Goal: Information Seeking & Learning: Learn about a topic

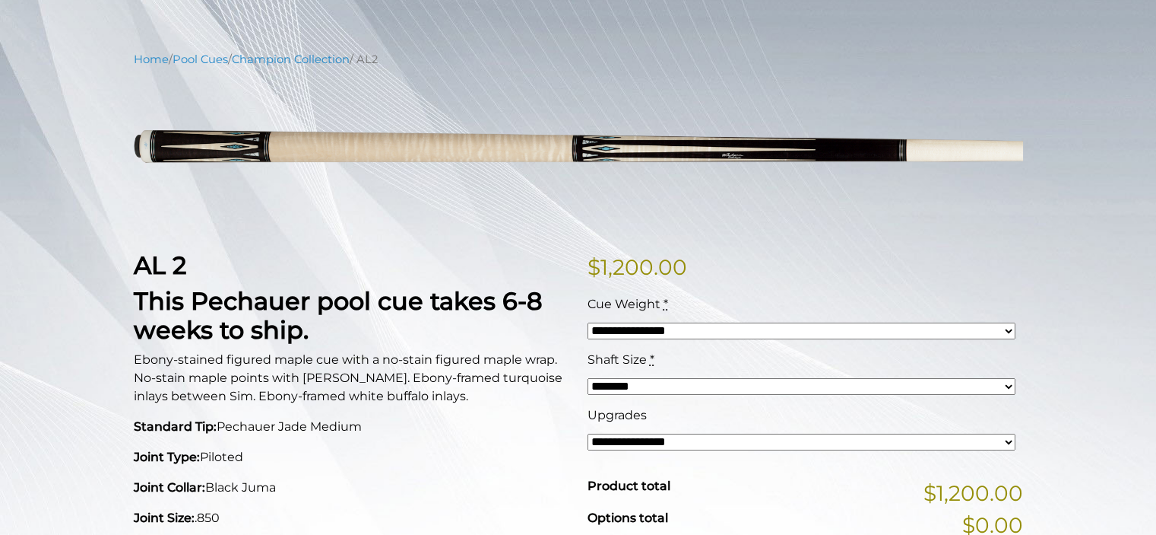
scroll to position [154, 0]
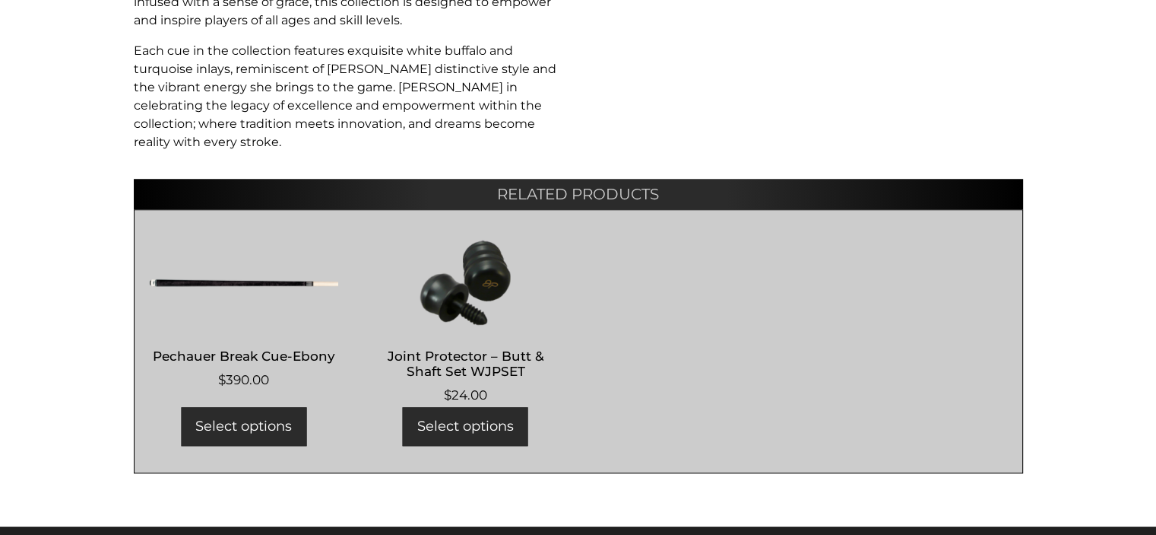
scroll to position [1220, 0]
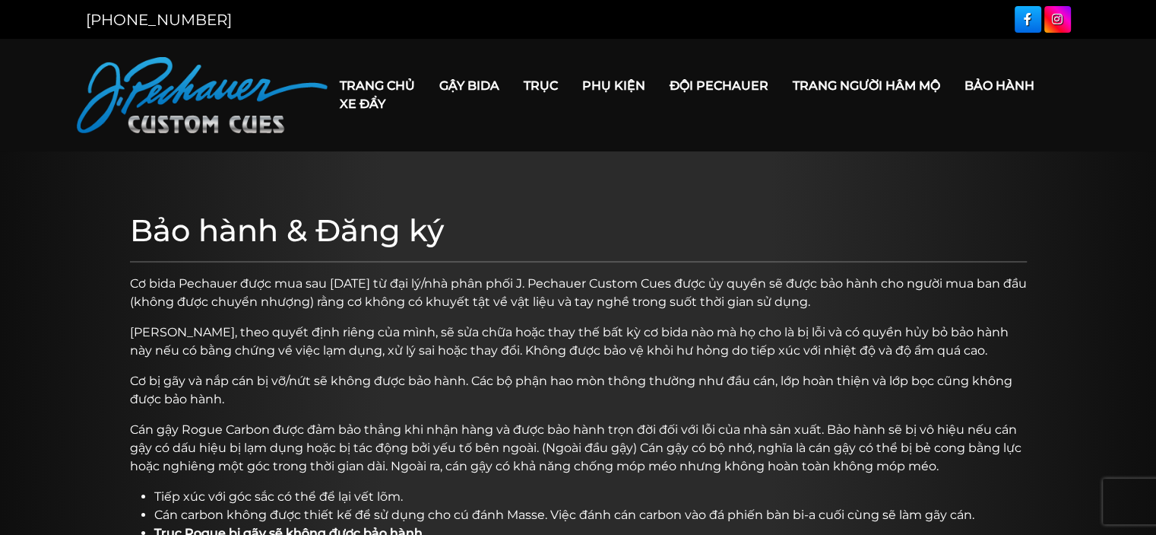
drag, startPoint x: 686, startPoint y: 182, endPoint x: 671, endPoint y: 178, distance: 14.9
click at [370, 94] on link "Xe đẩy" at bounding box center [363, 103] width 70 height 39
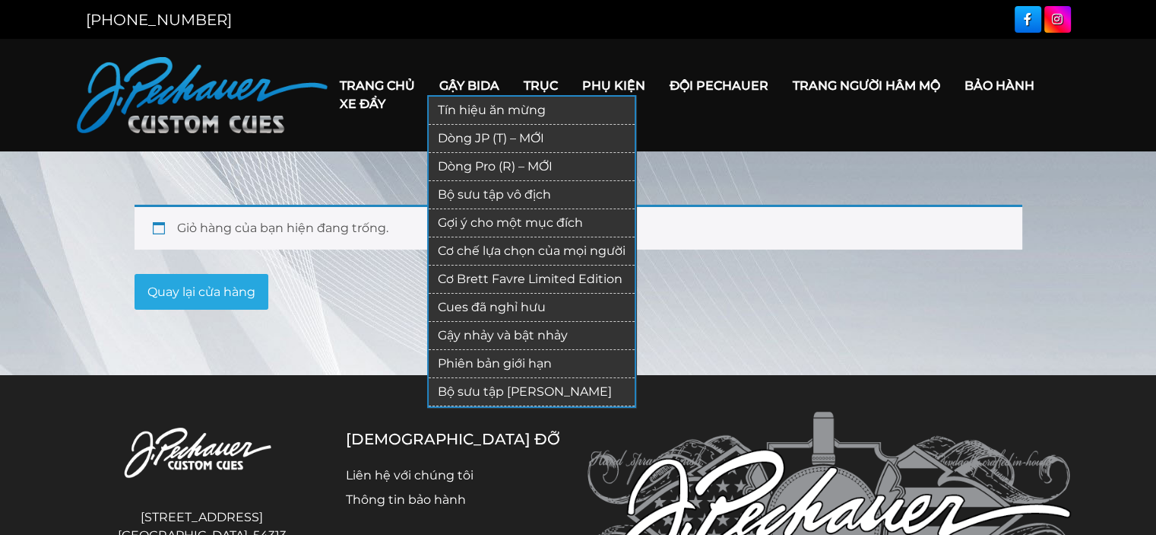
click at [485, 133] on font "Dòng JP (T) – MỚI" at bounding box center [491, 138] width 106 height 14
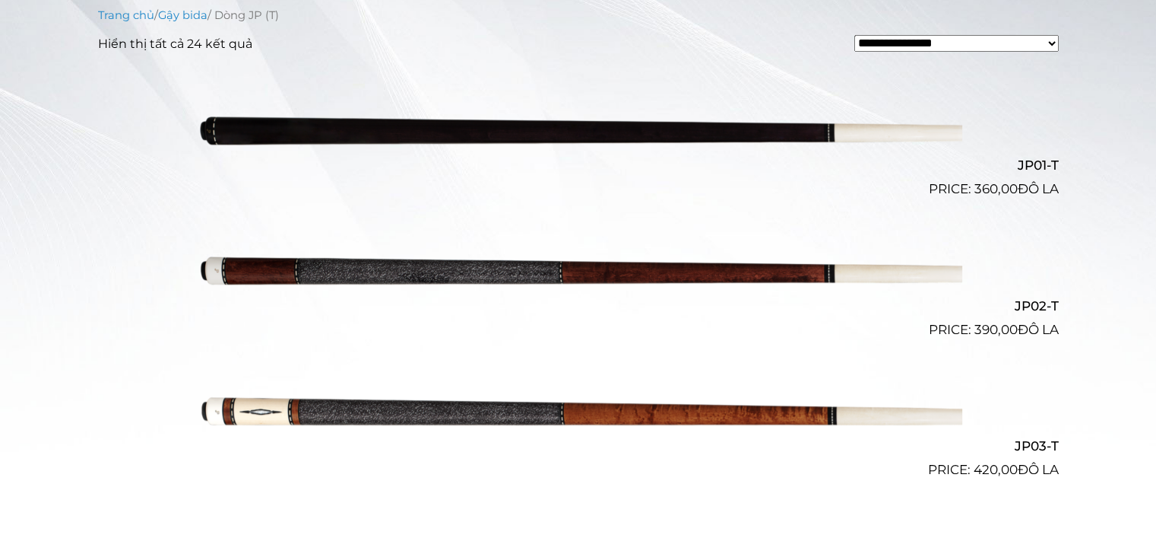
scroll to position [426, 0]
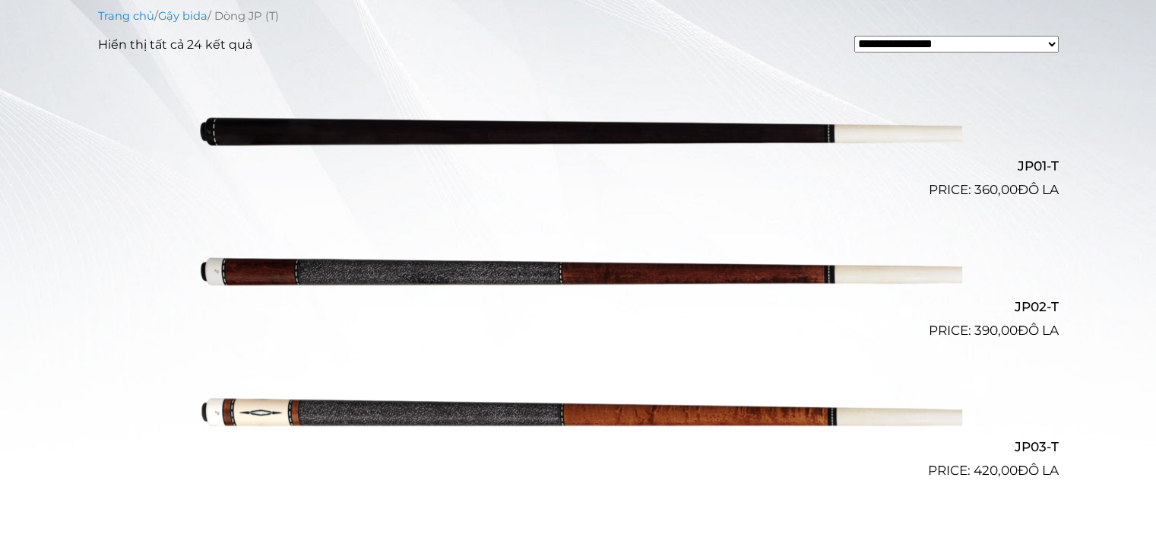
click at [830, 124] on img at bounding box center [579, 130] width 768 height 128
click at [598, 278] on img at bounding box center [579, 270] width 768 height 128
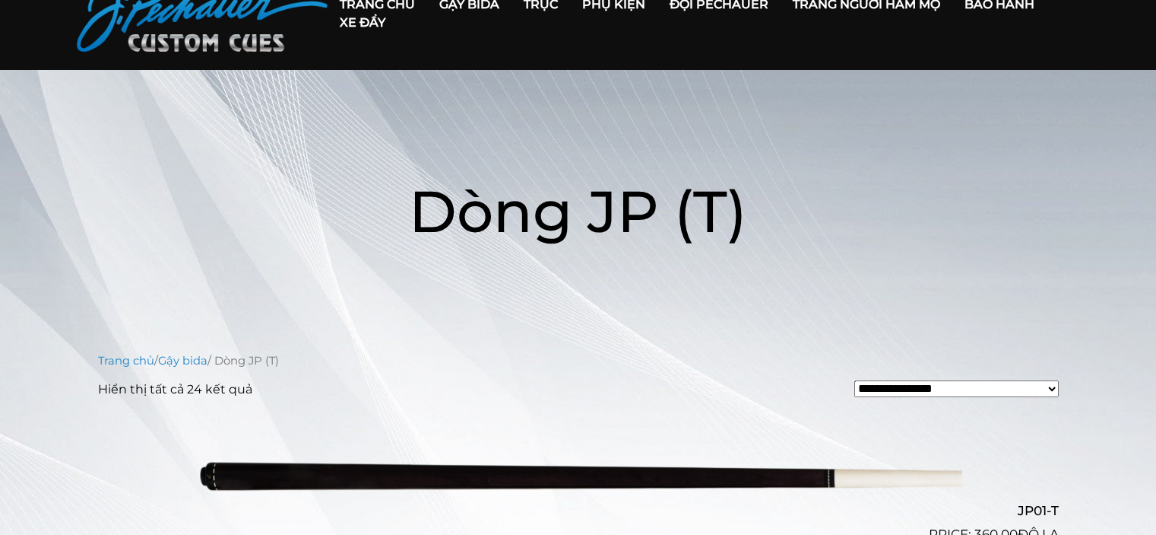
scroll to position [0, 0]
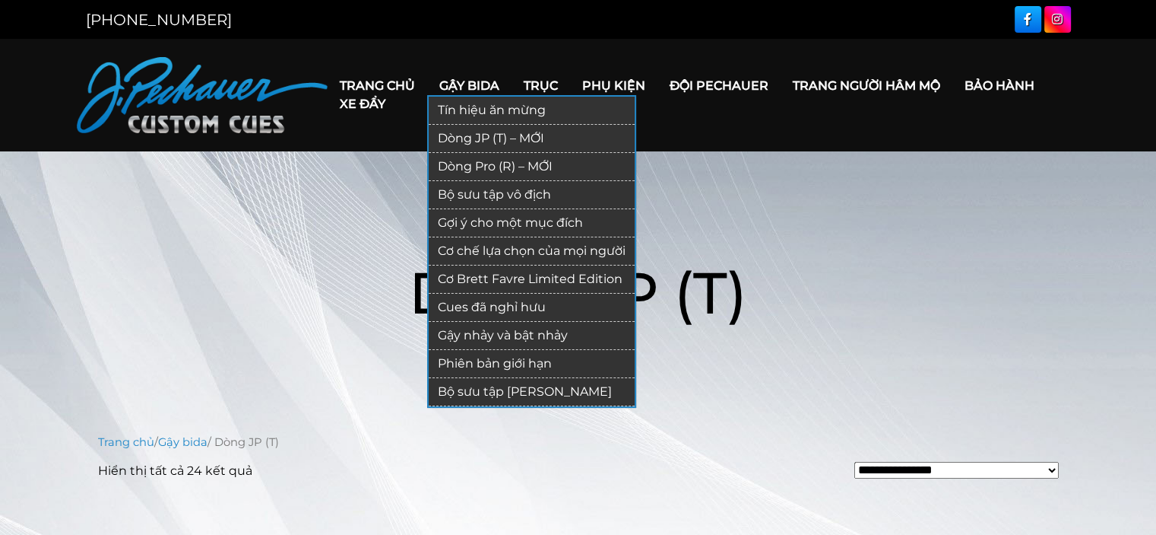
click at [494, 187] on font "Bộ sưu tập vô địch" at bounding box center [494, 194] width 113 height 14
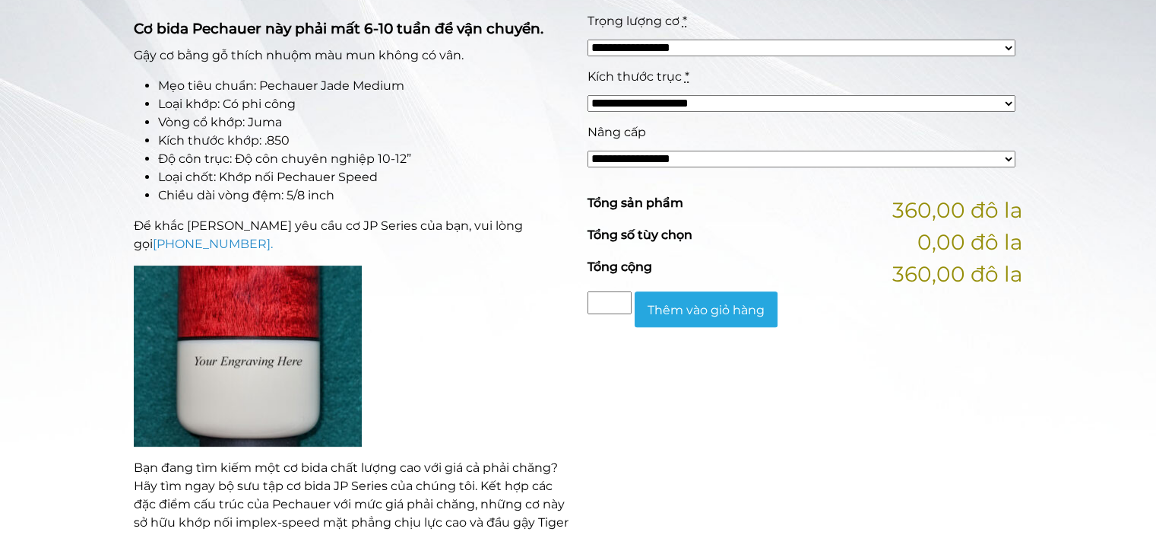
scroll to position [401, 0]
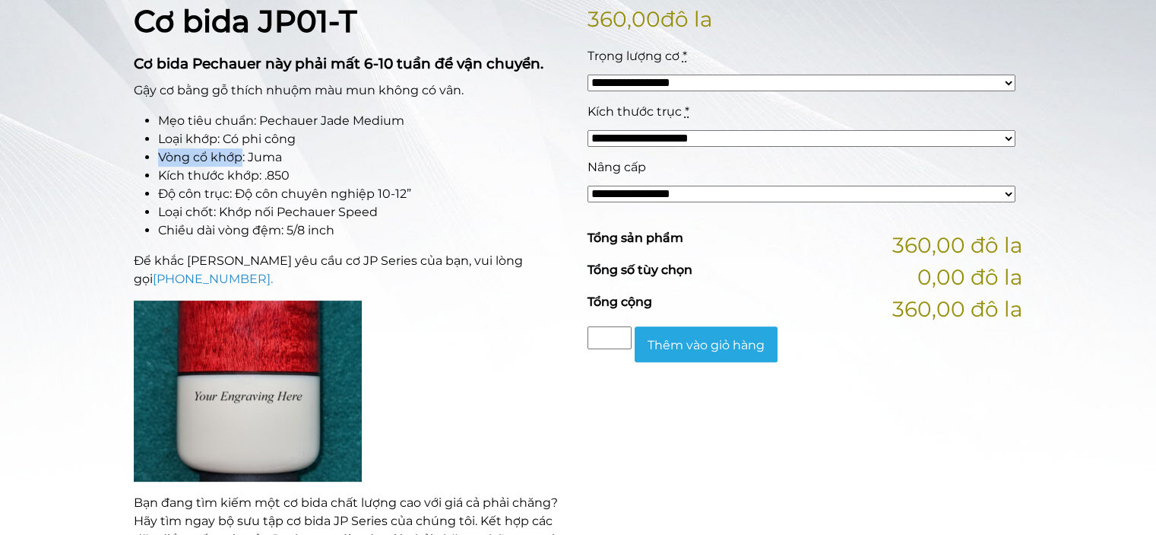
drag, startPoint x: 146, startPoint y: 160, endPoint x: 209, endPoint y: 161, distance: 63.1
click at [240, 160] on li "Vòng cổ khớp: Juma" at bounding box center [363, 157] width 411 height 18
drag, startPoint x: 155, startPoint y: 174, endPoint x: 312, endPoint y: 176, distance: 156.6
click at [312, 176] on ul "Mẹo tiêu chuẩn: Pechauer Jade Medium Loại khớp: Có phi công Vòng cổ khớp: Juma …" at bounding box center [352, 176] width 436 height 128
drag, startPoint x: 144, startPoint y: 195, endPoint x: 172, endPoint y: 196, distance: 28.2
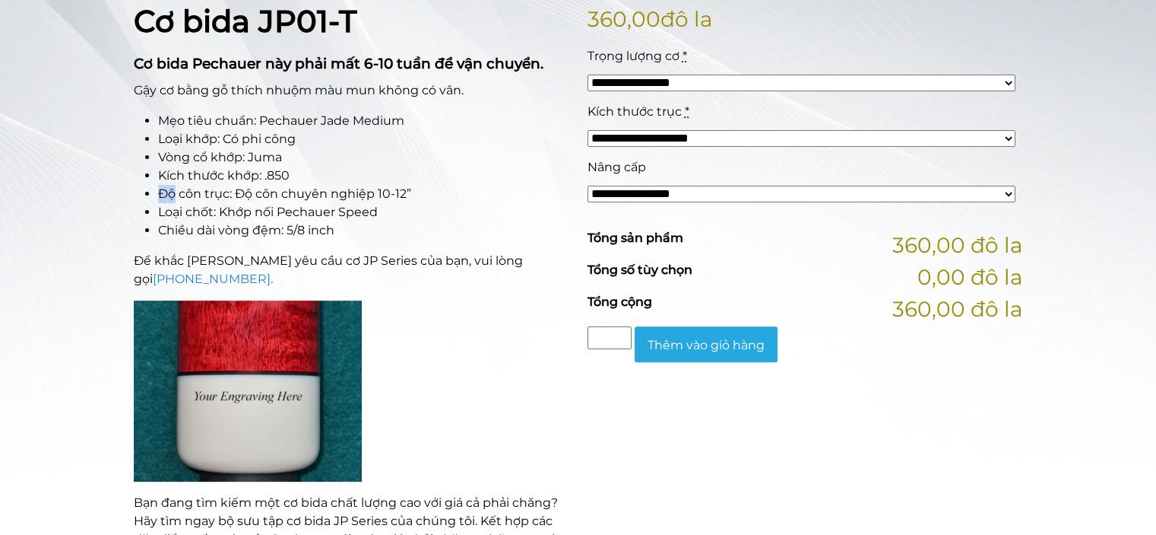
click at [172, 196] on ul "Mẹo tiêu chuẩn: Pechauer Jade Medium Loại khớp: Có phi công Vòng cổ khớp: Juma …" at bounding box center [352, 176] width 436 height 128
click at [405, 173] on li "Kích thước khớp: .850" at bounding box center [363, 176] width 411 height 18
drag, startPoint x: 155, startPoint y: 211, endPoint x: 315, endPoint y: 214, distance: 159.7
click at [382, 215] on ul "Mẹo tiêu chuẩn: Pechauer Jade Medium Loại khớp: Có phi công Vòng cổ khớp: Juma …" at bounding box center [352, 176] width 436 height 128
click at [379, 235] on li "Chiều dài vòng đệm: 5/8 inch" at bounding box center [363, 230] width 411 height 18
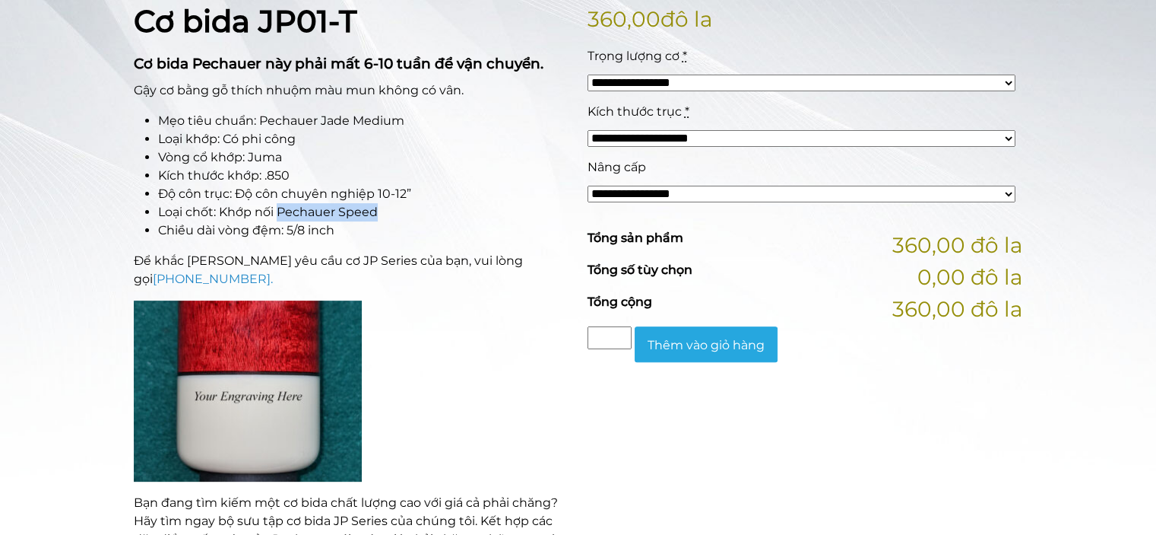
drag, startPoint x: 280, startPoint y: 211, endPoint x: 381, endPoint y: 217, distance: 101.3
click at [381, 217] on li "Loại chốt: Khớp nối Pechauer Speed" at bounding box center [363, 212] width 411 height 18
copy font "Pechauer Speed"
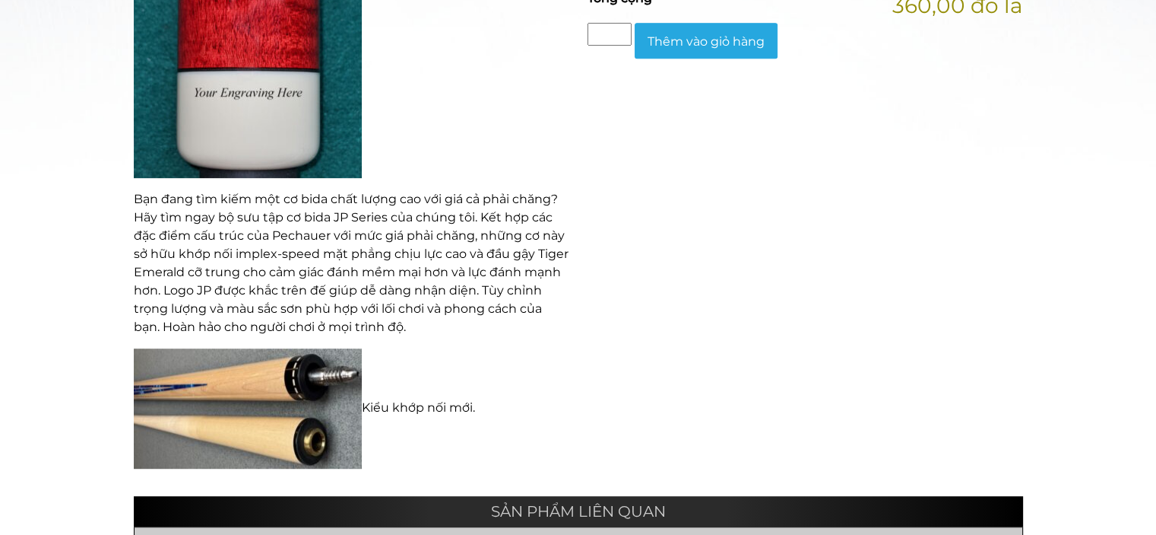
scroll to position [702, 0]
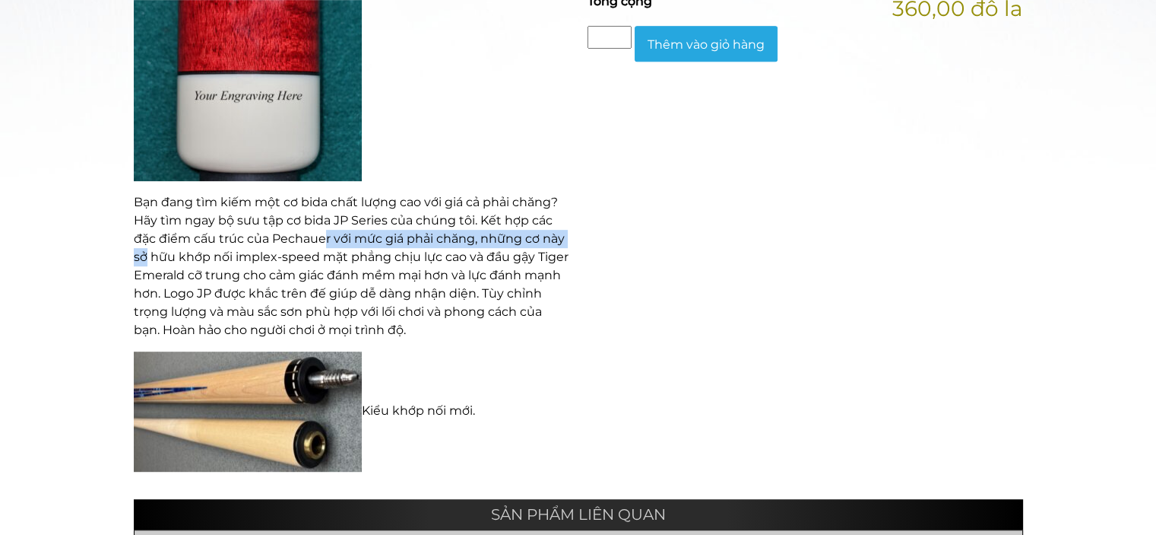
drag, startPoint x: 144, startPoint y: 236, endPoint x: 326, endPoint y: 222, distance: 183.1
click at [326, 222] on font "Bạn đang tìm kiếm một cơ bida chất lượng cao với giá cả phải chăng? Hãy tìm nga…" at bounding box center [351, 266] width 435 height 142
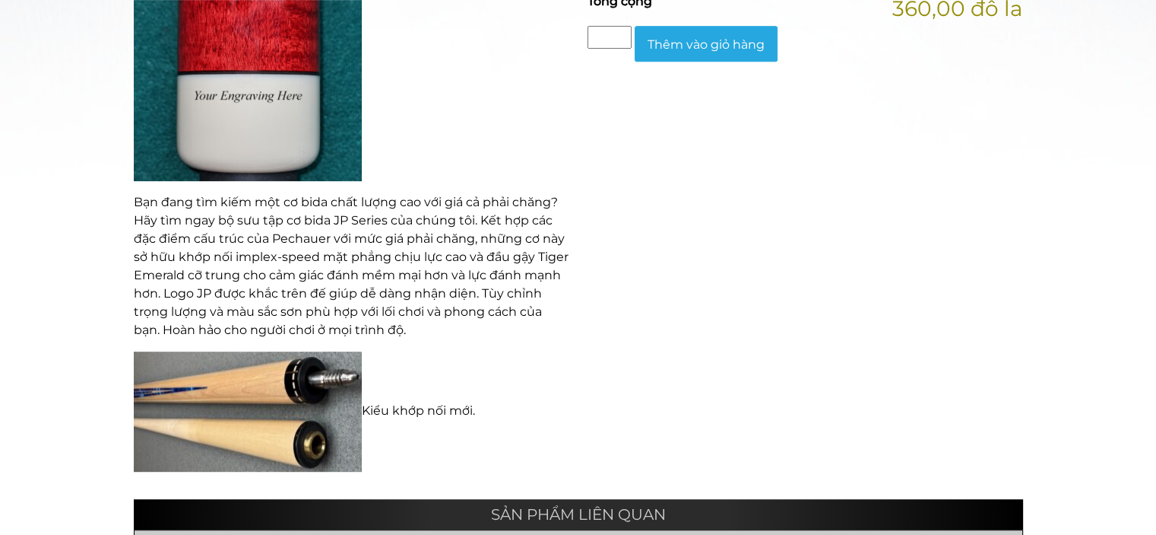
click at [544, 274] on p "Bạn đang tìm kiếm một cơ bida chất lượng cao với giá cả phải chăng? Hãy tìm nga…" at bounding box center [352, 266] width 436 height 146
drag, startPoint x: 142, startPoint y: 242, endPoint x: 240, endPoint y: 251, distance: 98.5
click at [204, 240] on font "Bạn đang tìm kiếm một cơ bida chất lượng cao với giá cả phải chăng? Hãy tìm nga…" at bounding box center [351, 266] width 435 height 142
drag, startPoint x: 233, startPoint y: 236, endPoint x: 385, endPoint y: 256, distance: 154.2
click at [316, 243] on font "Bạn đang tìm kiếm một cơ bida chất lượng cao với giá cả phải chăng? Hãy tìm nga…" at bounding box center [351, 266] width 435 height 142
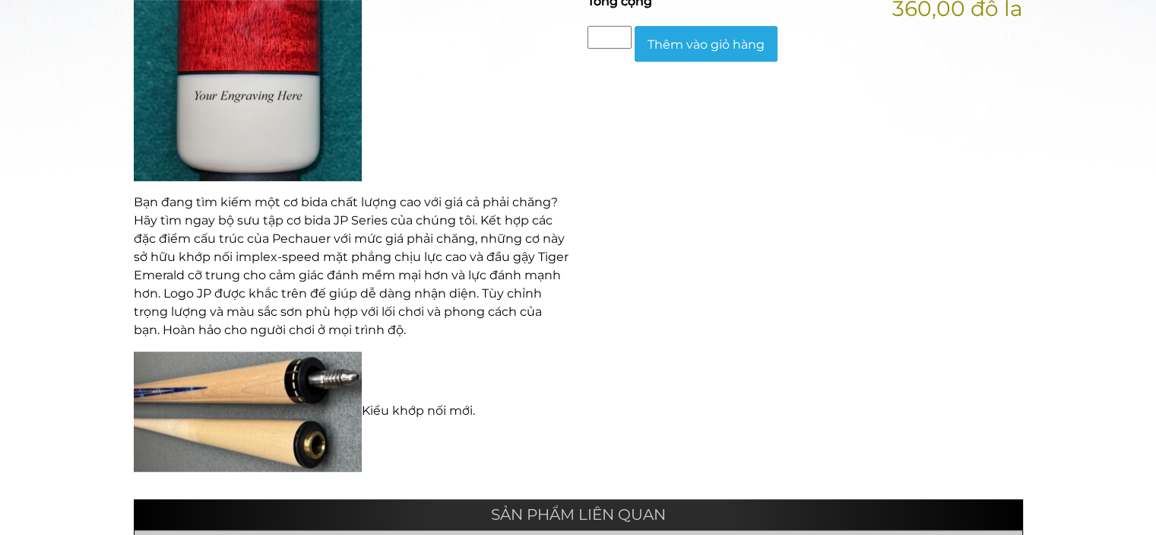
click at [490, 303] on p "Bạn đang tìm kiếm một cơ bida chất lượng cao với giá cả phải chăng? Hãy tìm nga…" at bounding box center [352, 266] width 436 height 146
drag, startPoint x: 177, startPoint y: 268, endPoint x: 182, endPoint y: 261, distance: 8.7
click at [182, 261] on font "Bạn đang tìm kiếm một cơ bida chất lượng cao với giá cả phải chăng? Hãy tìm nga…" at bounding box center [351, 266] width 435 height 142
click at [189, 255] on font "Bạn đang tìm kiếm một cơ bida chất lượng cao với giá cả phải chăng? Hãy tìm nga…" at bounding box center [351, 266] width 435 height 142
drag, startPoint x: 196, startPoint y: 273, endPoint x: 234, endPoint y: 278, distance: 38.3
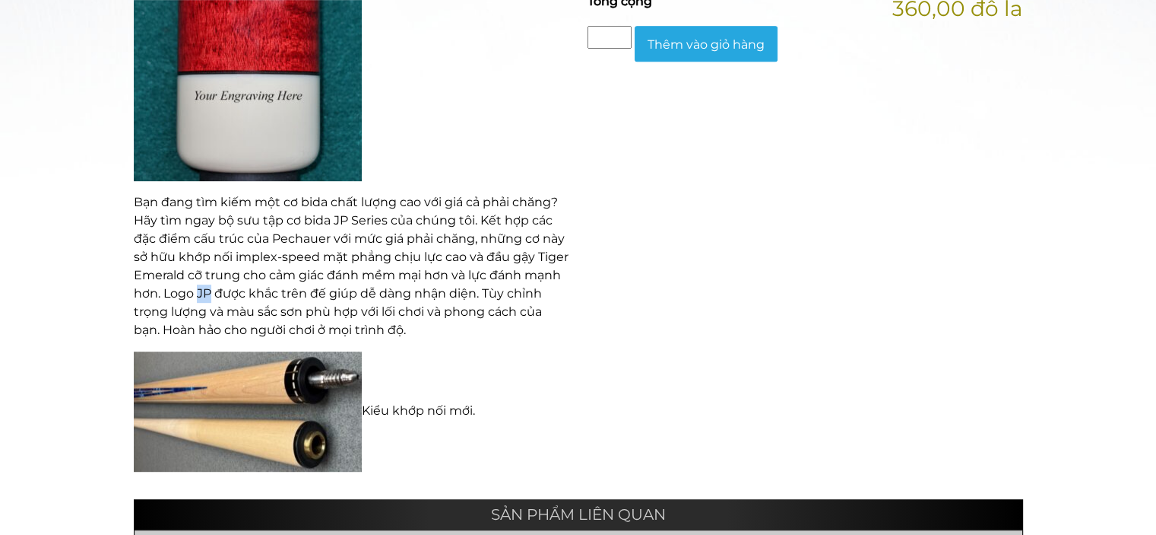
click at [214, 271] on font "Bạn đang tìm kiếm một cơ bida chất lượng cao với giá cả phải chăng? Hãy tìm nga…" at bounding box center [351, 266] width 435 height 142
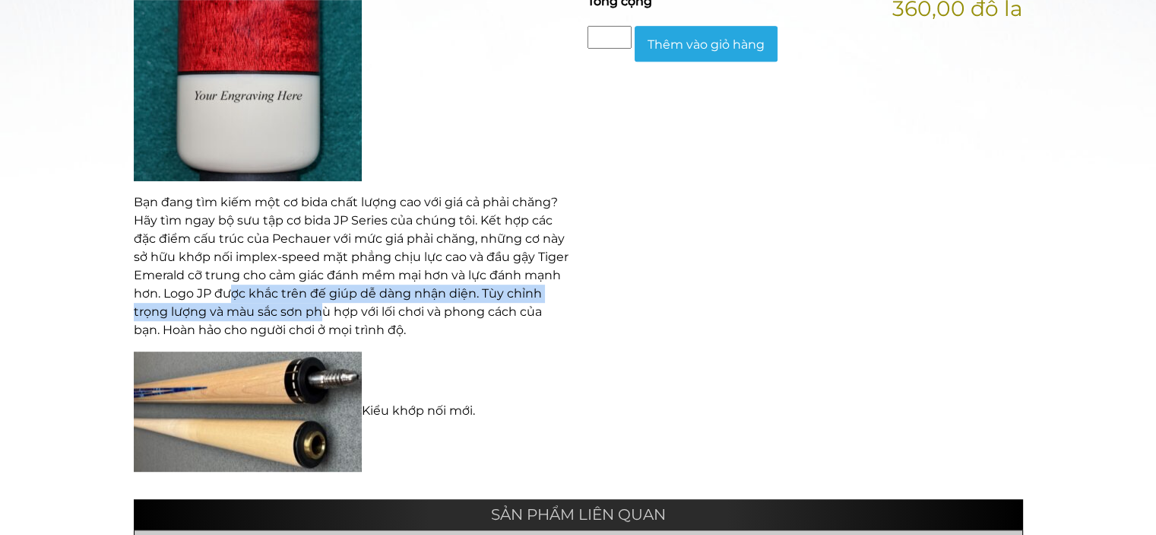
drag, startPoint x: 234, startPoint y: 278, endPoint x: 329, endPoint y: 285, distance: 95.3
click at [326, 285] on font "Bạn đang tìm kiếm một cơ bida chất lượng cao với giá cả phải chăng? Hãy tìm nga…" at bounding box center [351, 266] width 435 height 142
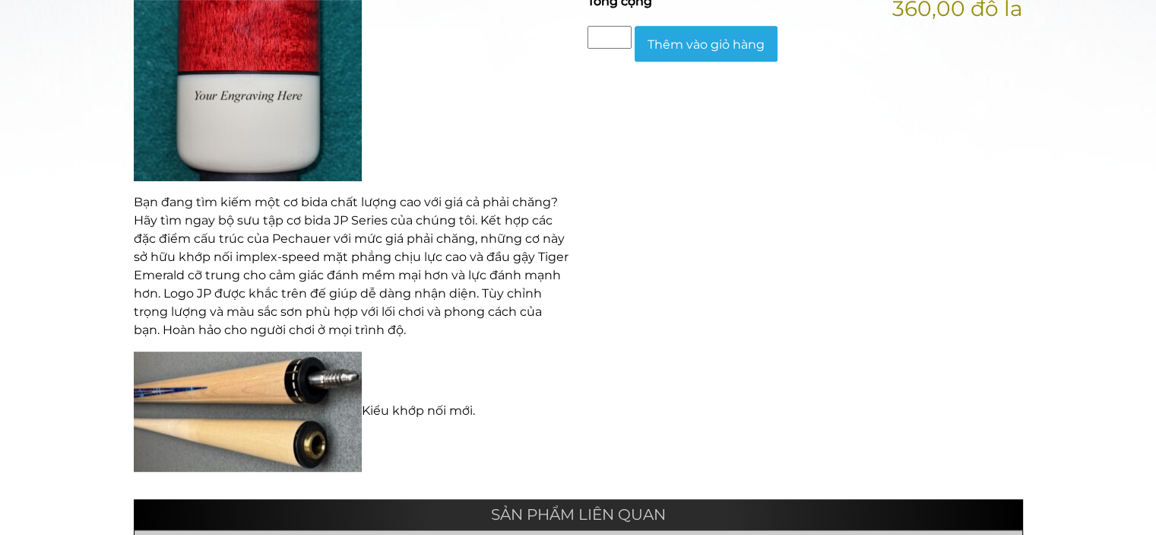
click at [386, 325] on div "Cơ bida JP01-T Cơ bida Pechauer này phải mất 6-10 tuần để vận chuyển. Gậy cơ bằ…" at bounding box center [352, 93] width 454 height 780
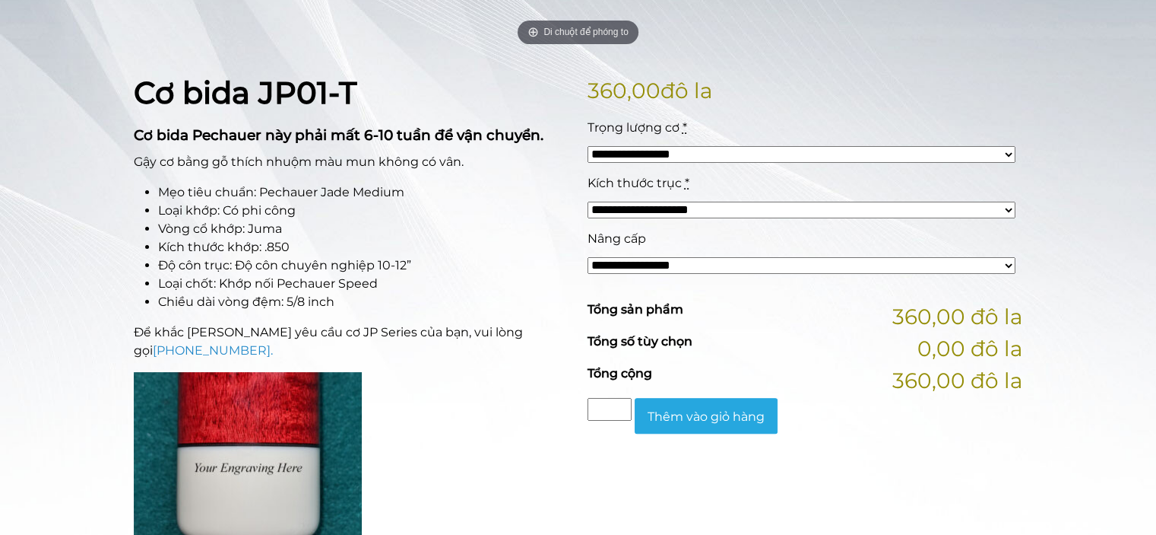
scroll to position [329, 0]
click at [671, 205] on select "**********" at bounding box center [802, 210] width 428 height 17
click at [677, 205] on select "**********" at bounding box center [802, 210] width 428 height 17
click at [690, 160] on select "**********" at bounding box center [802, 155] width 428 height 17
click at [693, 154] on select "**********" at bounding box center [802, 155] width 428 height 17
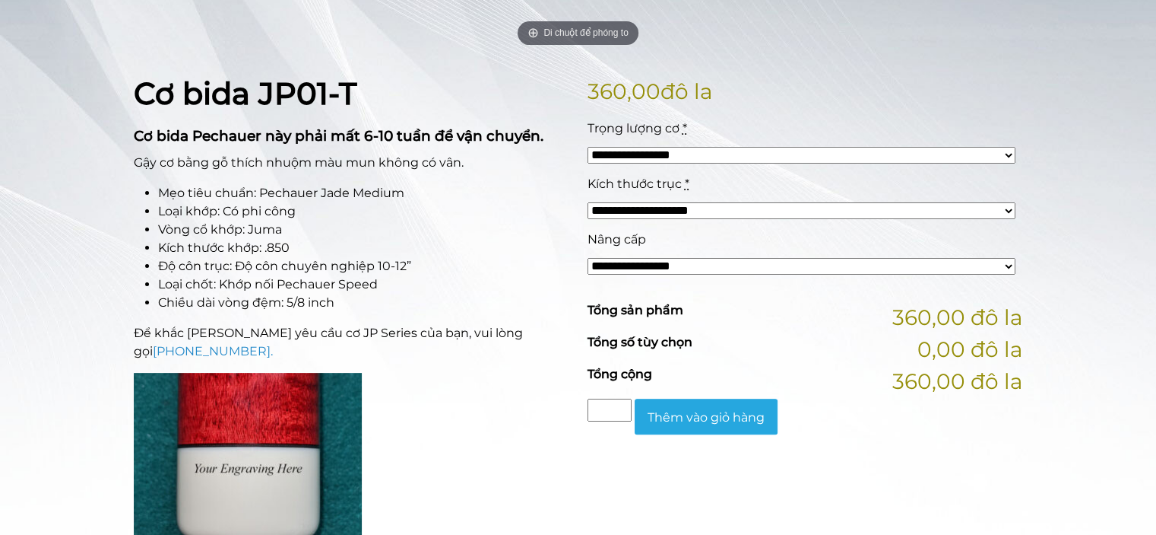
click at [660, 249] on div "**********" at bounding box center [802, 258] width 436 height 56
click at [662, 261] on select "**********" at bounding box center [802, 266] width 428 height 17
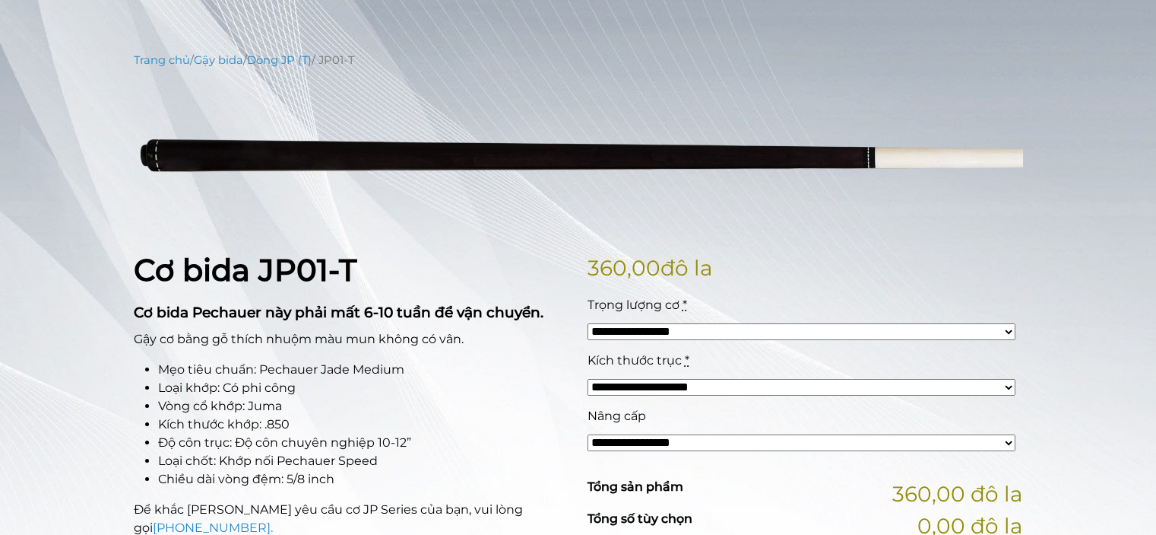
scroll to position [0, 0]
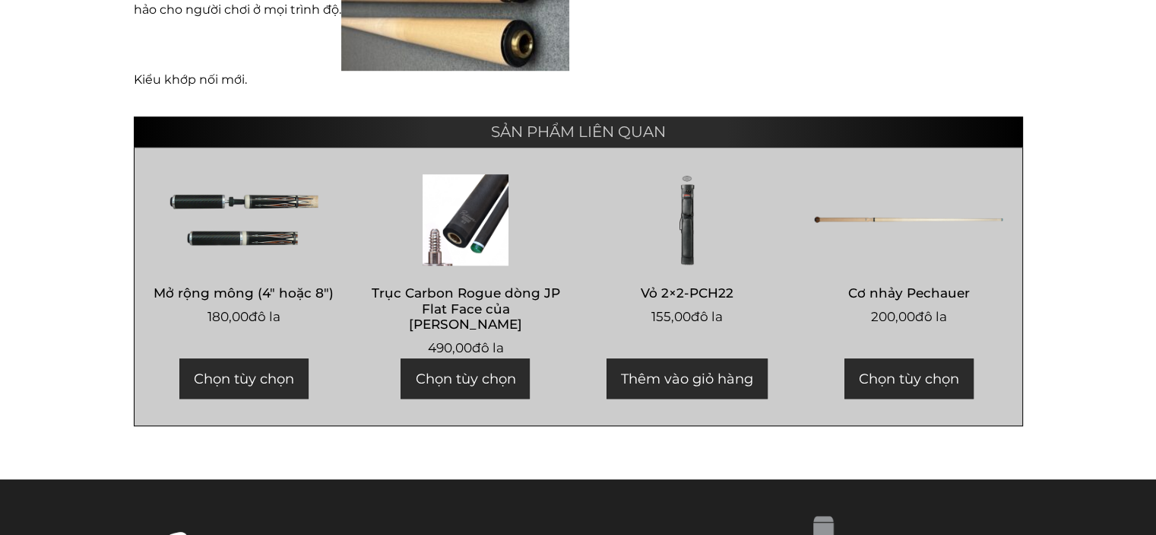
scroll to position [1092, 0]
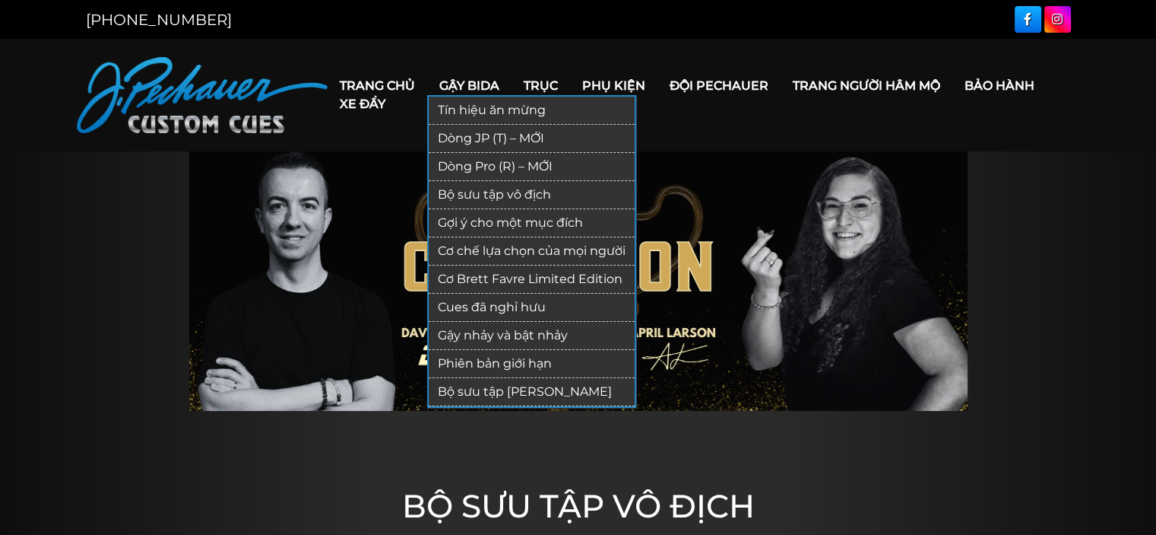
click at [493, 159] on font "Dòng Pro (R) – MỚI" at bounding box center [495, 166] width 115 height 14
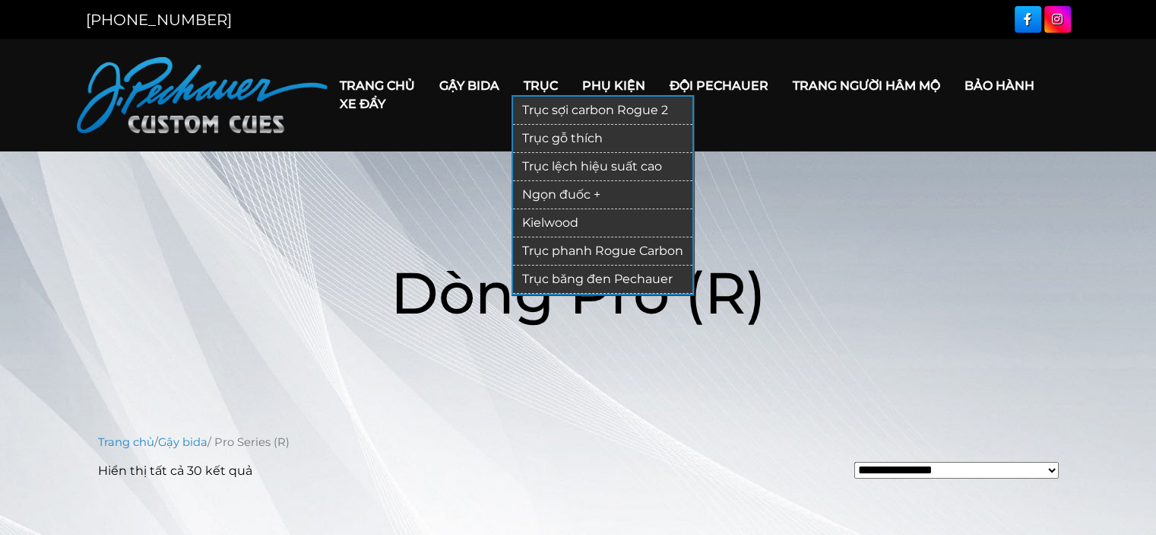
click at [556, 106] on font "Trục sợi carbon Rogue 2" at bounding box center [595, 110] width 146 height 14
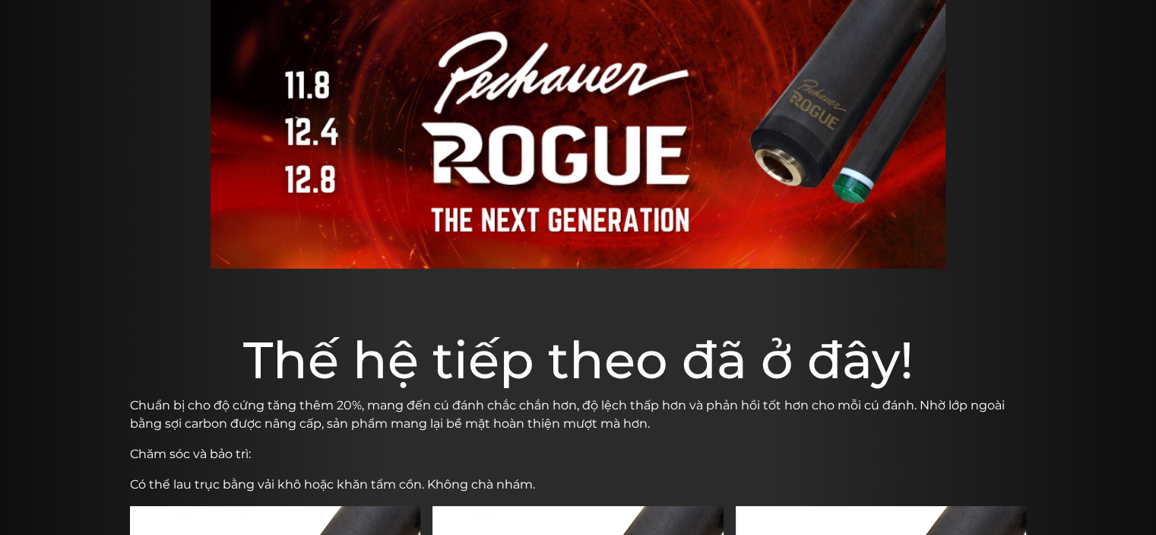
scroll to position [153, 0]
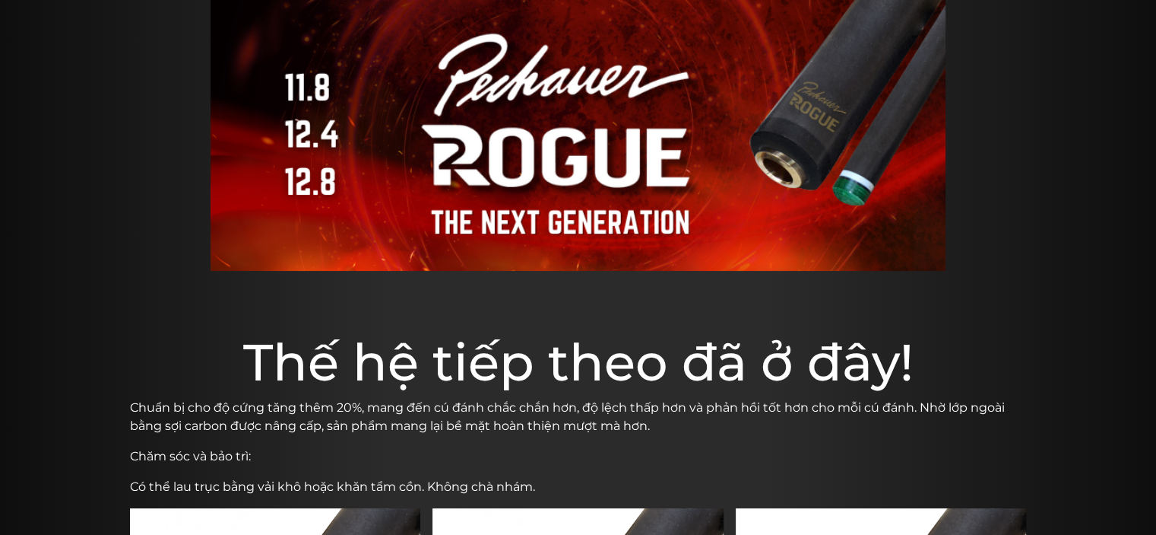
drag, startPoint x: 122, startPoint y: 401, endPoint x: 998, endPoint y: 384, distance: 875.3
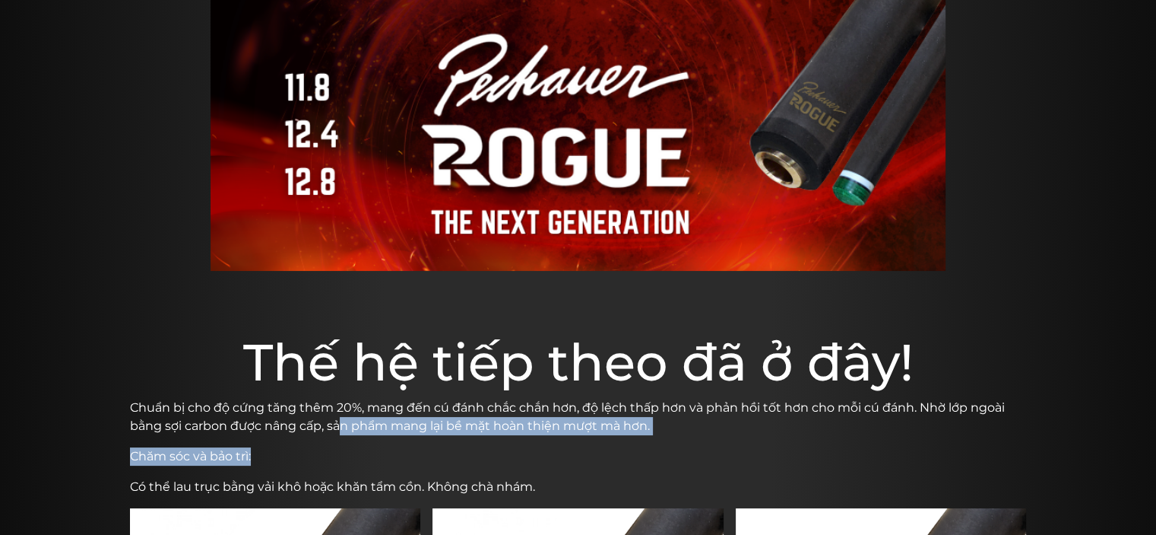
drag, startPoint x: 338, startPoint y: 433, endPoint x: 535, endPoint y: 446, distance: 196.6
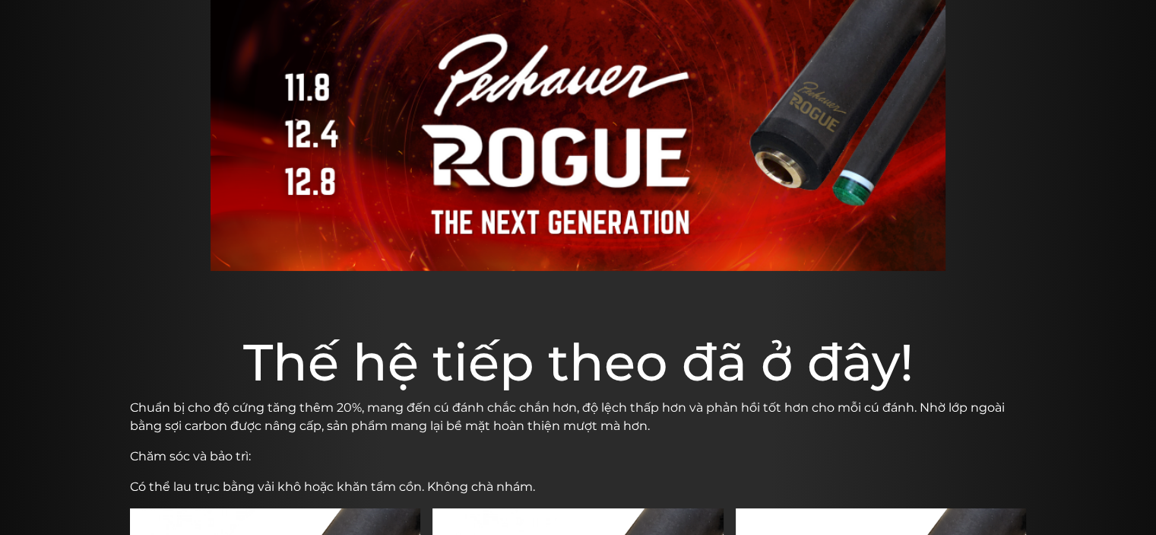
click at [316, 481] on font "Có thể lau trục bằng vải khô hoặc khăn tẩm cồn. Không chà nhám." at bounding box center [332, 486] width 405 height 14
click at [501, 243] on img at bounding box center [578, 134] width 735 height 272
click at [862, 175] on img at bounding box center [578, 134] width 735 height 272
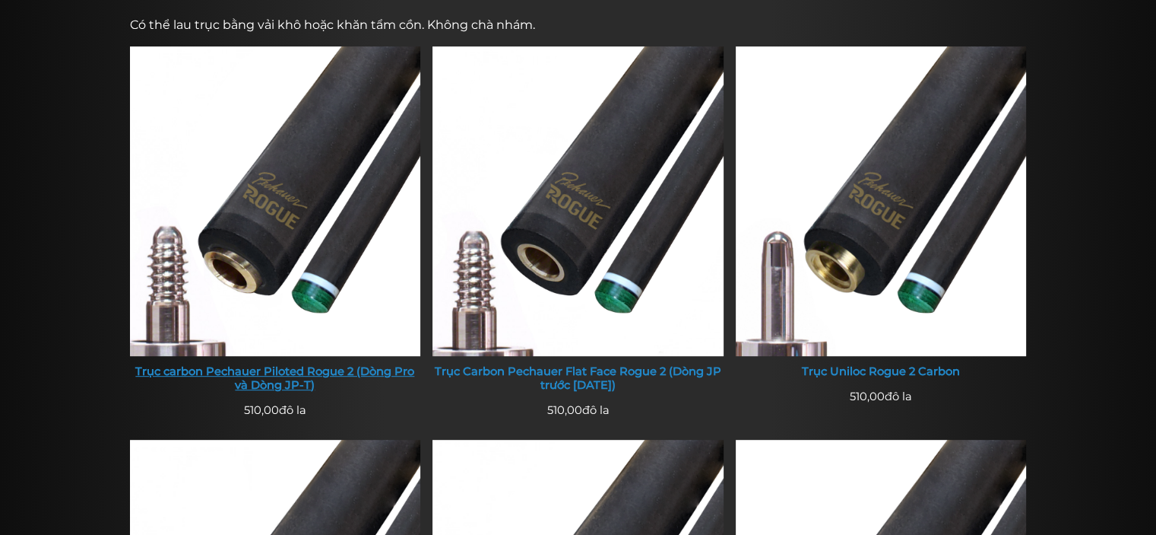
scroll to position [629, 0]
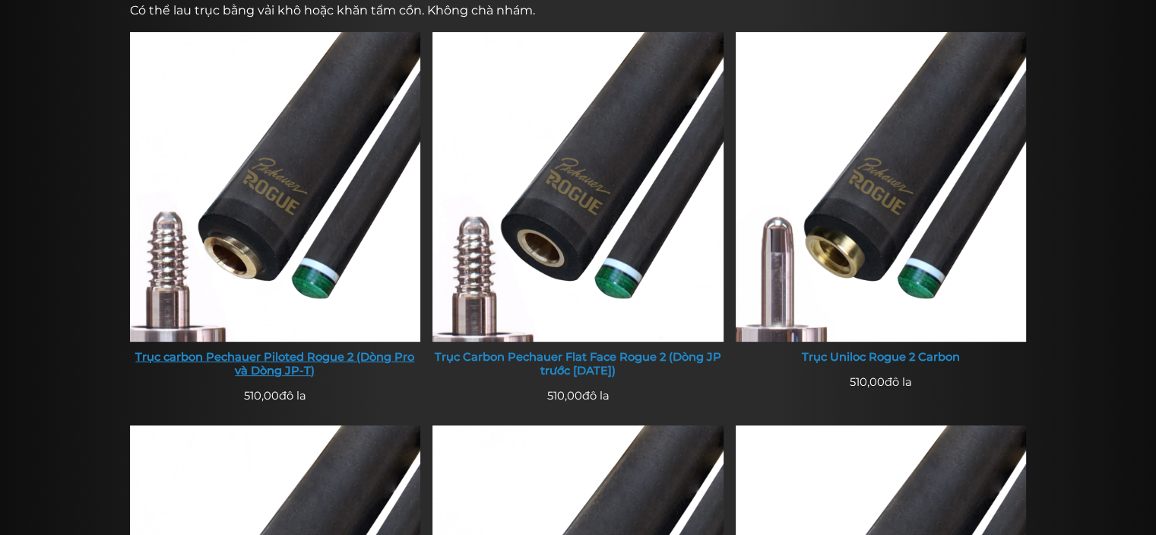
click at [266, 303] on img at bounding box center [275, 186] width 291 height 309
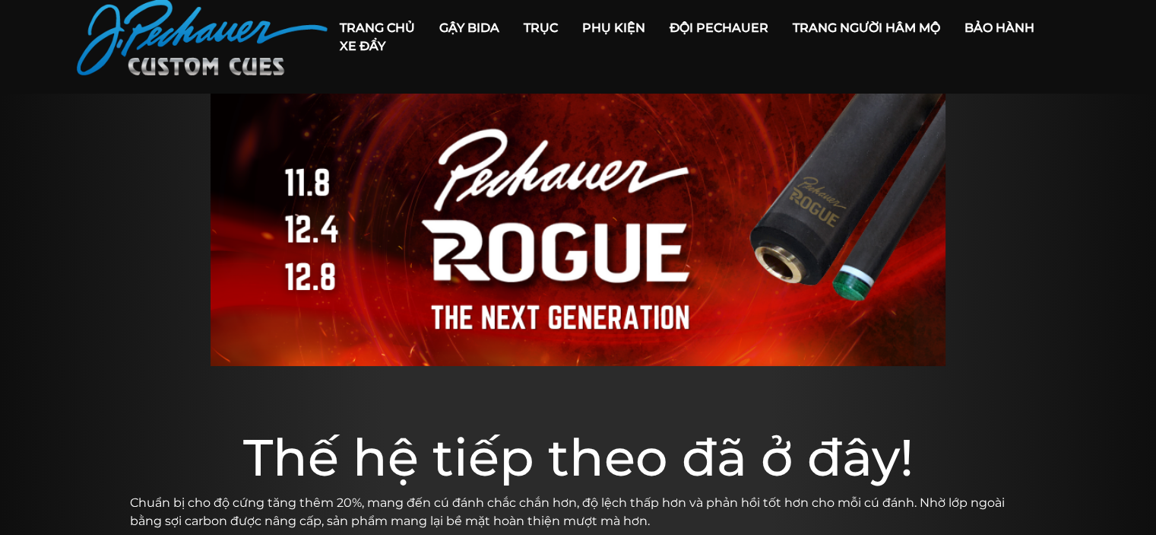
scroll to position [0, 0]
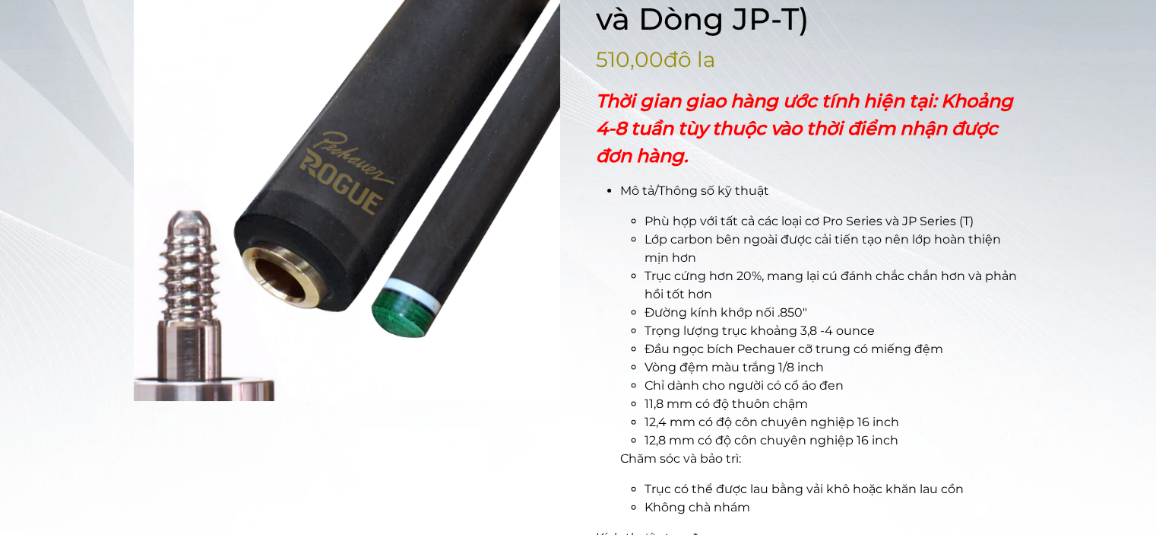
scroll to position [308, 0]
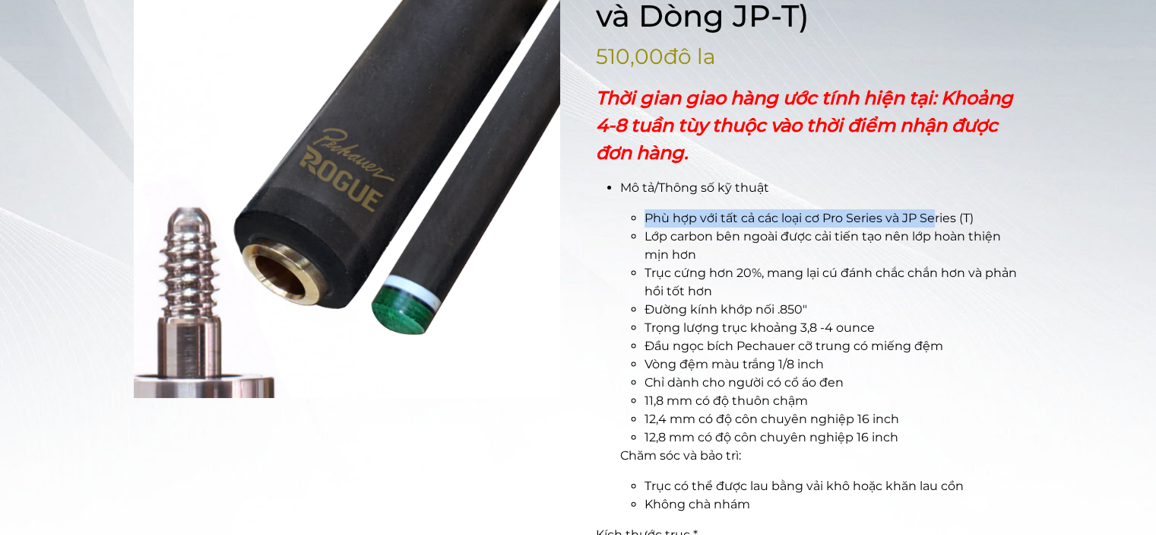
drag, startPoint x: 643, startPoint y: 217, endPoint x: 934, endPoint y: 227, distance: 291.4
click at [935, 227] on ul "Phù hợp với tất cả các loại cơ Pro Series và JP Series (T) Lớp carbon bên ngoài…" at bounding box center [821, 327] width 403 height 237
click at [712, 272] on font "Trục cứng hơn 20%, mang lại cú đánh chắc chắn hơn và phản hồi tốt hơn" at bounding box center [831, 281] width 373 height 33
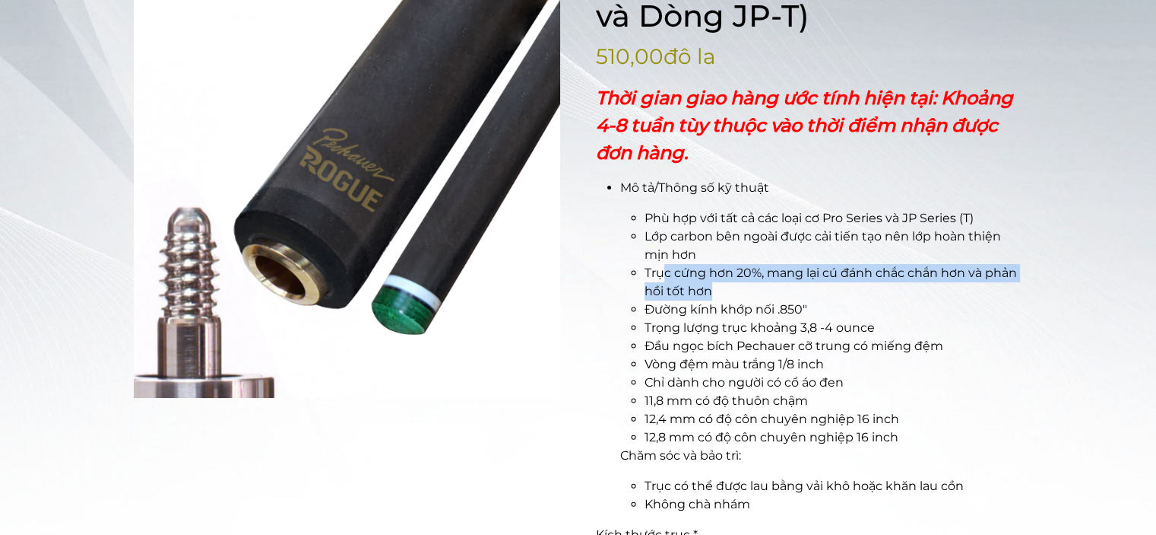
drag, startPoint x: 661, startPoint y: 274, endPoint x: 691, endPoint y: 283, distance: 31.5
click at [719, 282] on li "Trục cứng hơn 20%, mang lại cú đánh chắc chắn hơn và phản hồi tốt hơn" at bounding box center [834, 282] width 379 height 36
click at [881, 293] on li "Trục cứng hơn 20%, mang lại cú đánh chắc chắn hơn và phản hồi tốt hơn" at bounding box center [834, 282] width 379 height 36
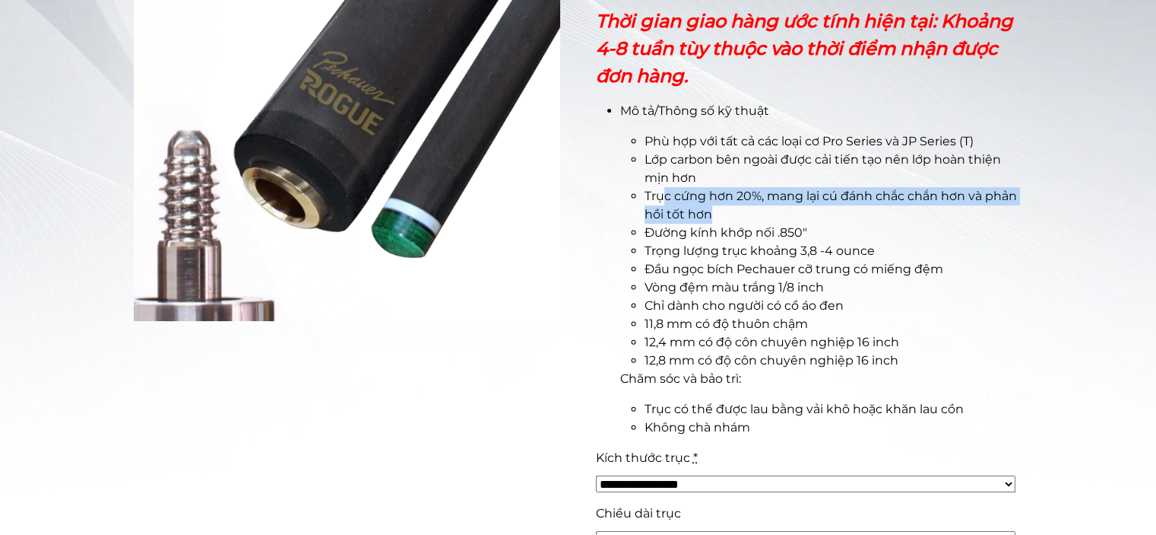
scroll to position [385, 0]
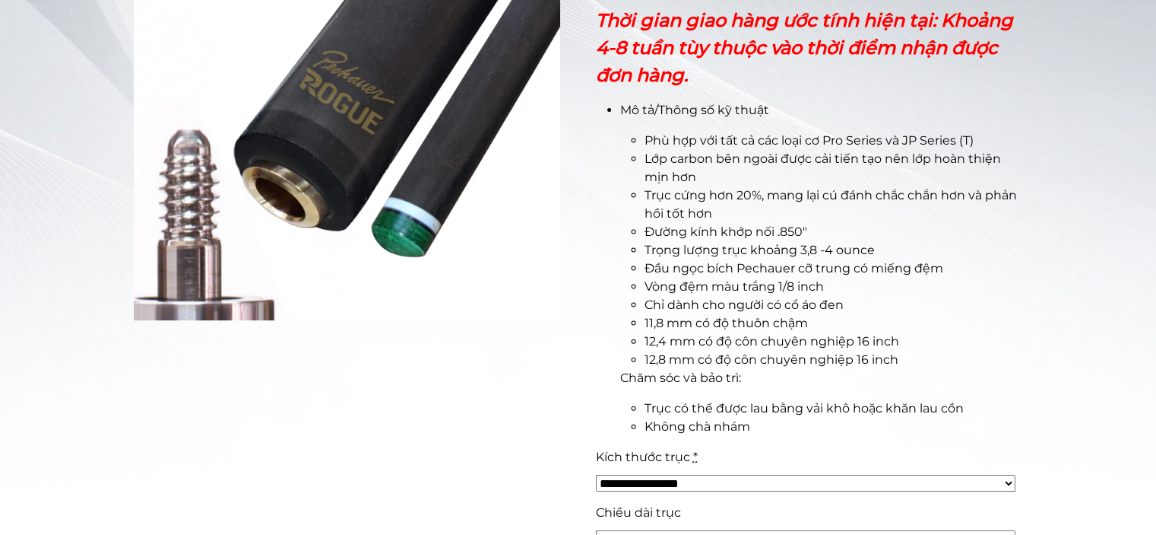
click at [689, 297] on font "Chỉ dành cho người có cổ áo đen" at bounding box center [744, 304] width 199 height 14
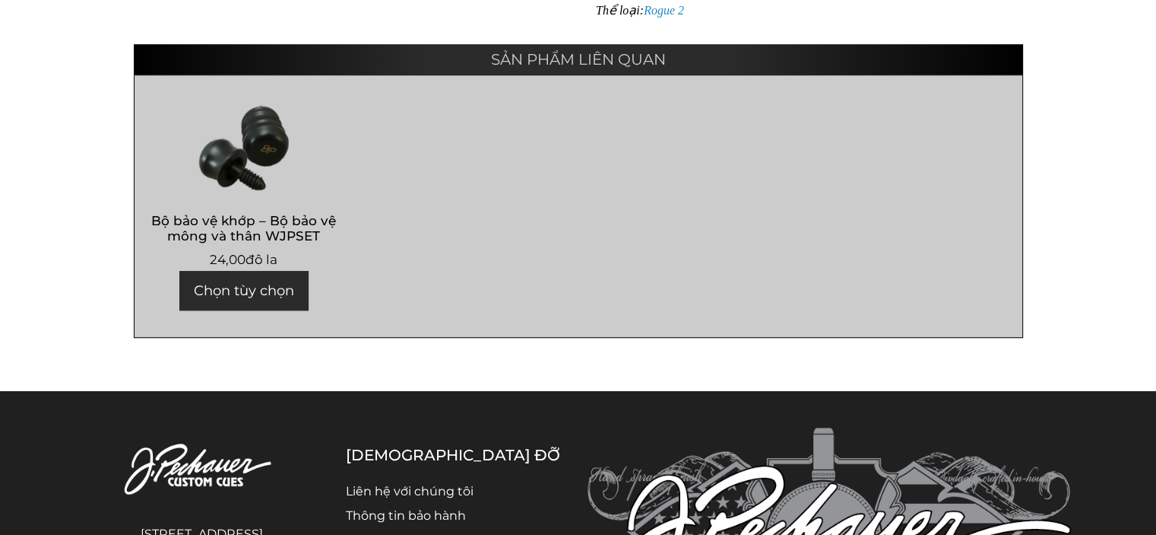
scroll to position [1026, 0]
